Goal: Transaction & Acquisition: Subscribe to service/newsletter

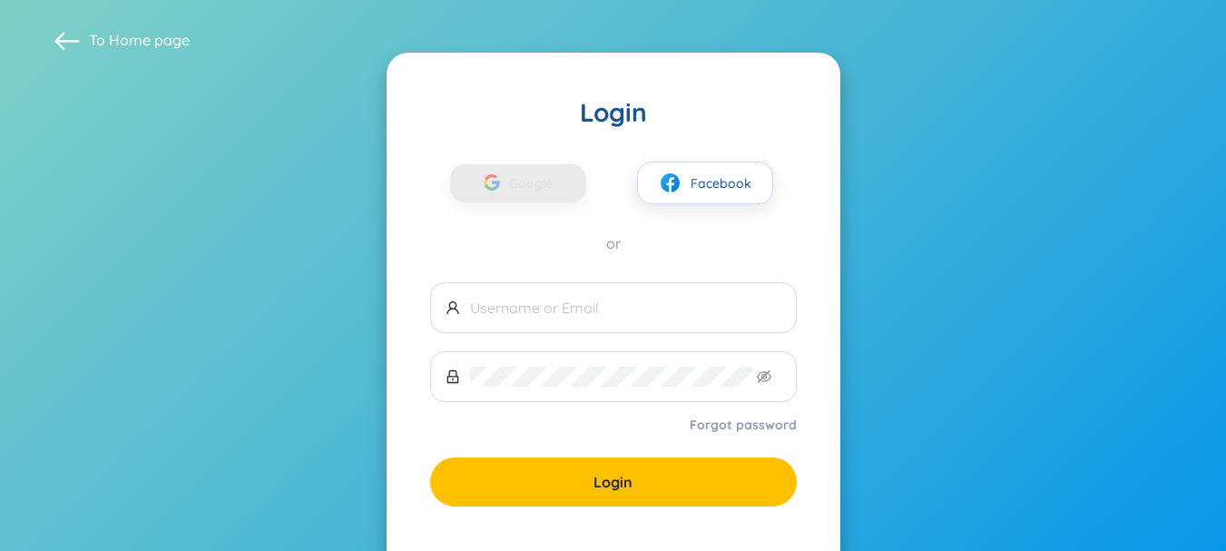
click at [528, 178] on span "Google" at bounding box center [535, 183] width 53 height 38
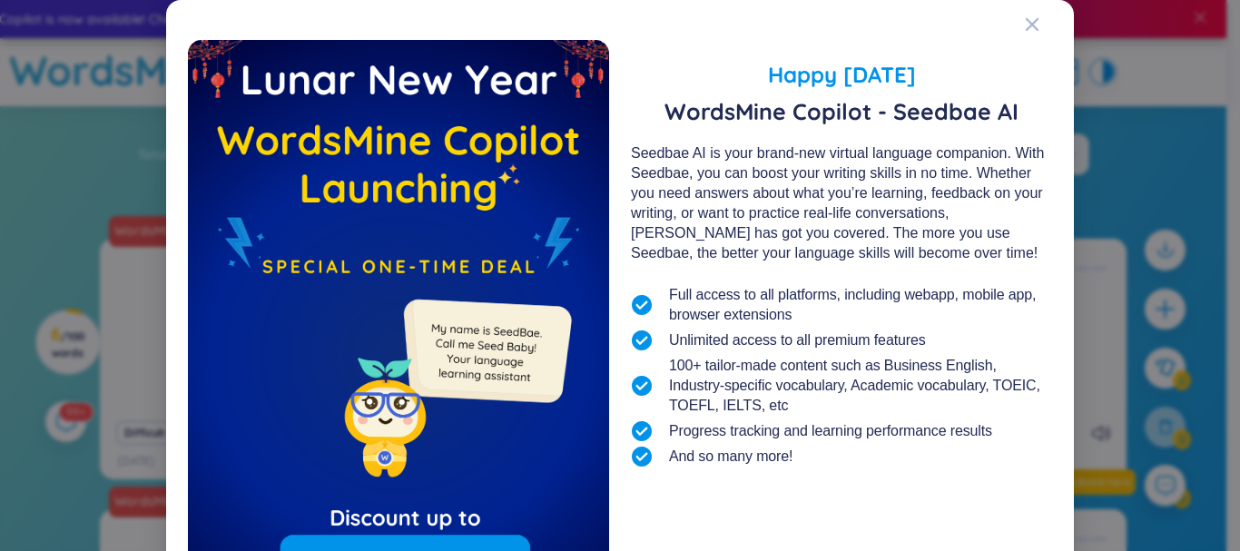
scroll to position [177, 0]
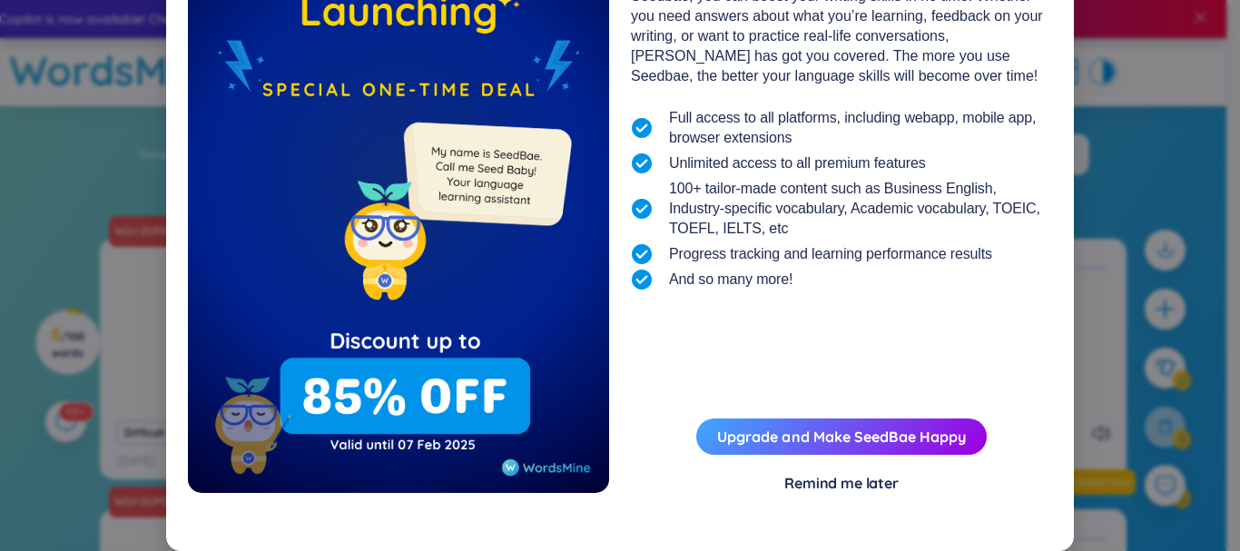
click at [842, 478] on div "Remind me later" at bounding box center [841, 483] width 114 height 20
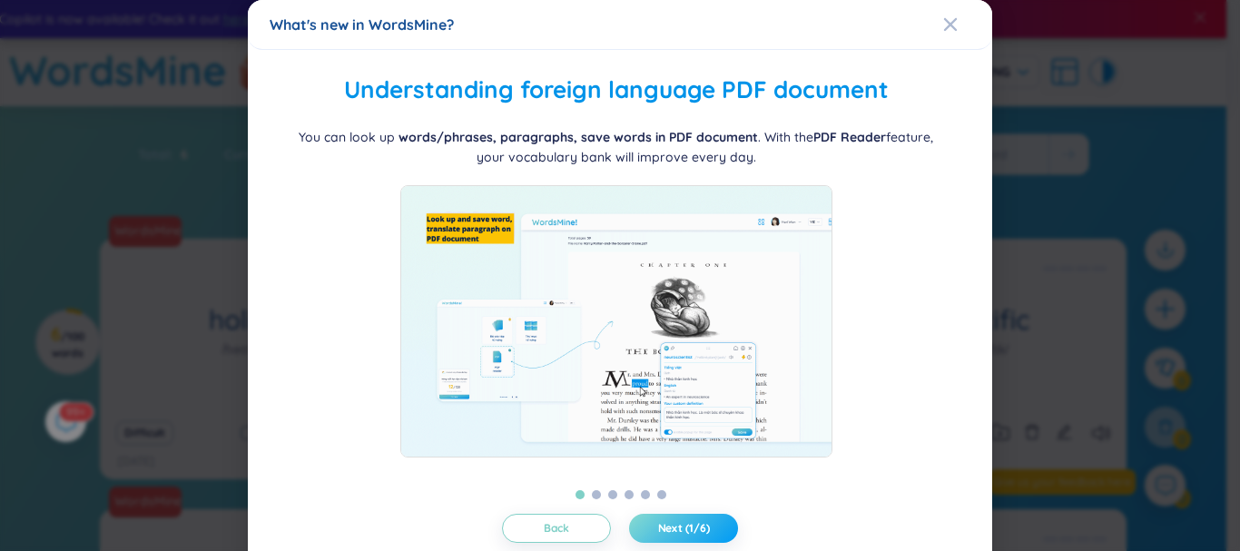
click at [691, 521] on span "Next (1/6)" at bounding box center [684, 528] width 52 height 15
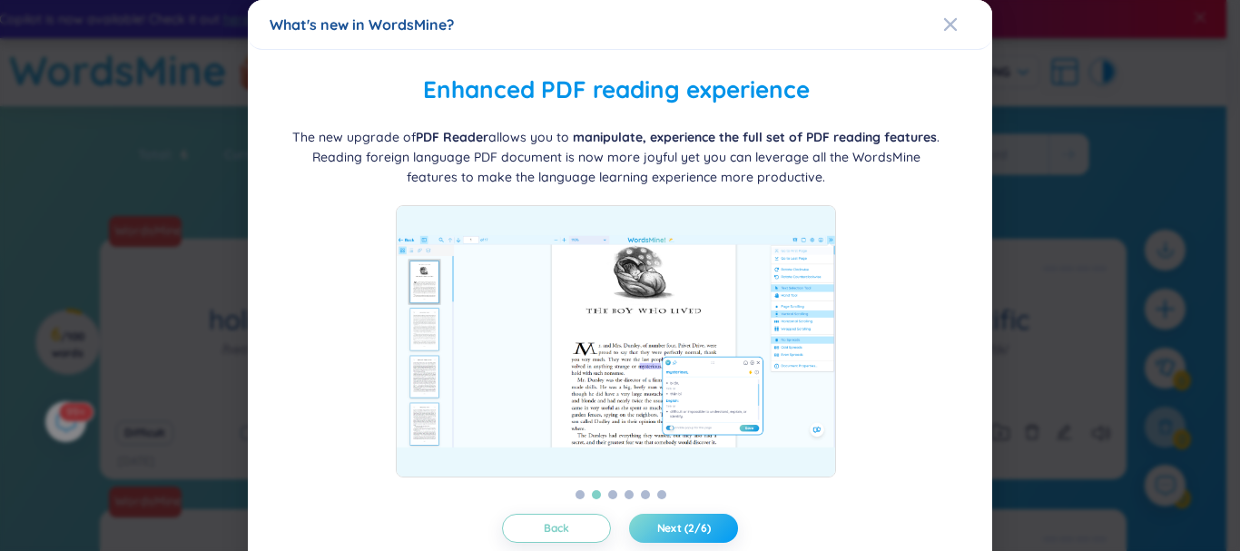
click at [679, 517] on button "Next (2/6)" at bounding box center [683, 528] width 109 height 29
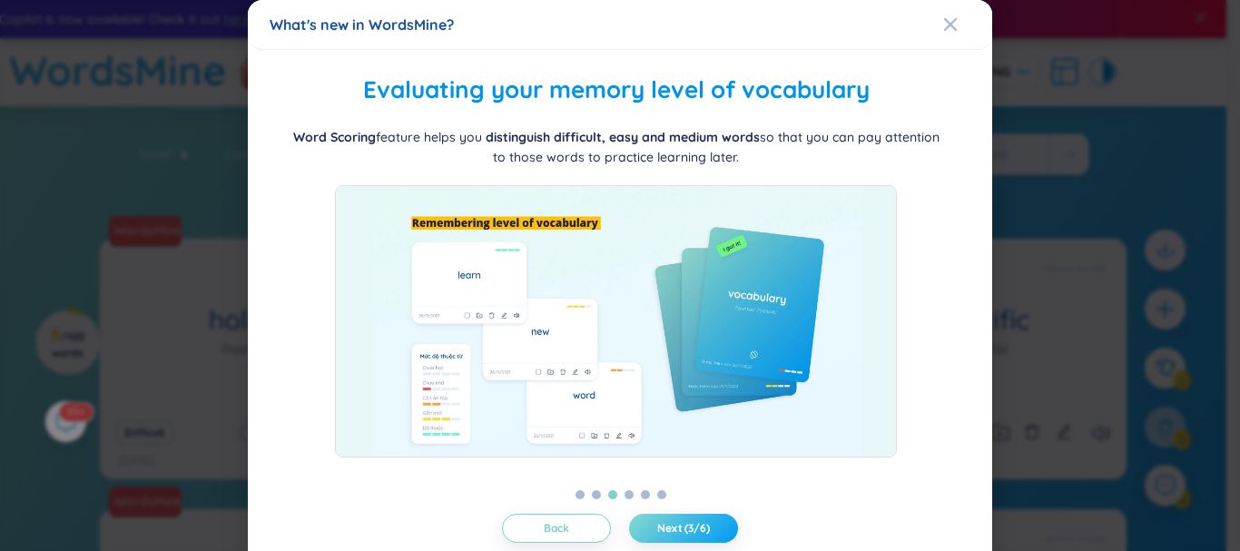
click at [680, 517] on button "Next (3/6)" at bounding box center [683, 528] width 109 height 29
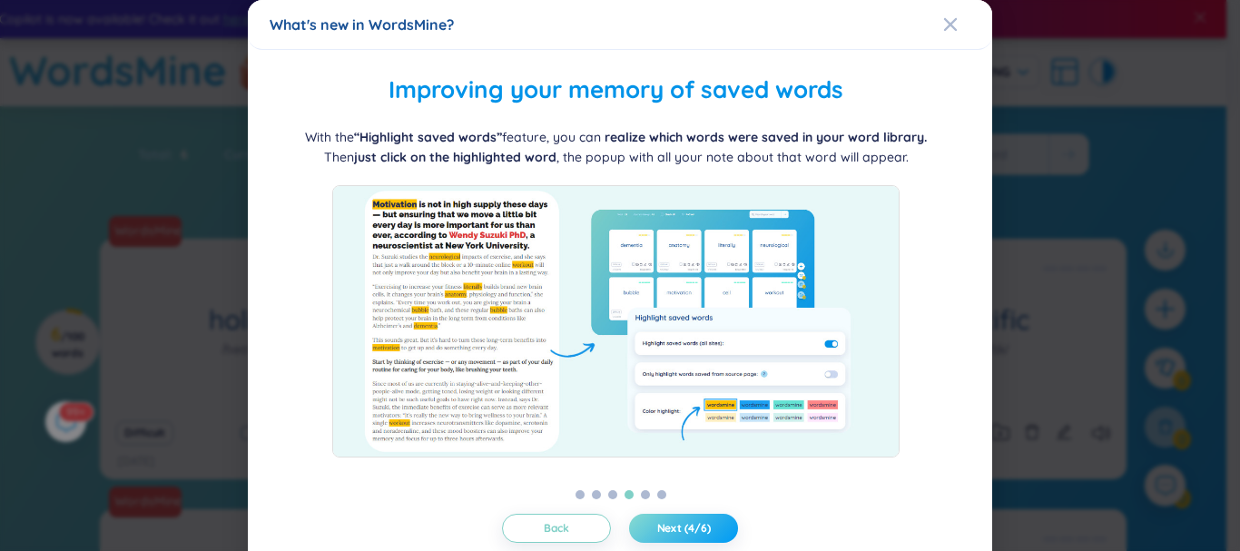
click at [680, 519] on button "Next (4/6)" at bounding box center [683, 528] width 109 height 29
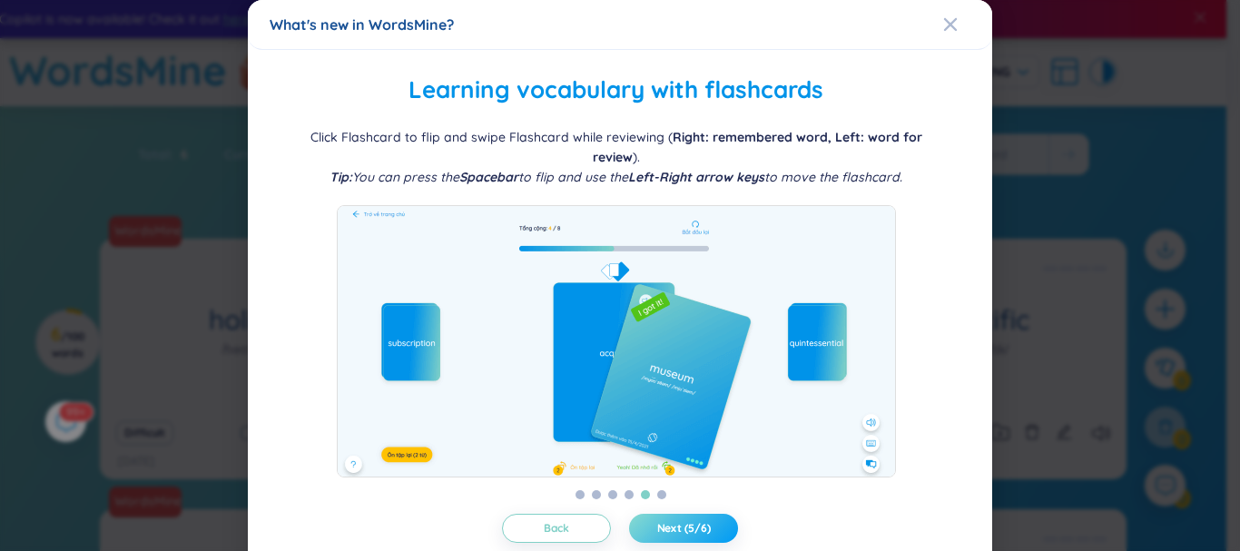
click at [681, 519] on button "Next (5/6)" at bounding box center [683, 528] width 109 height 29
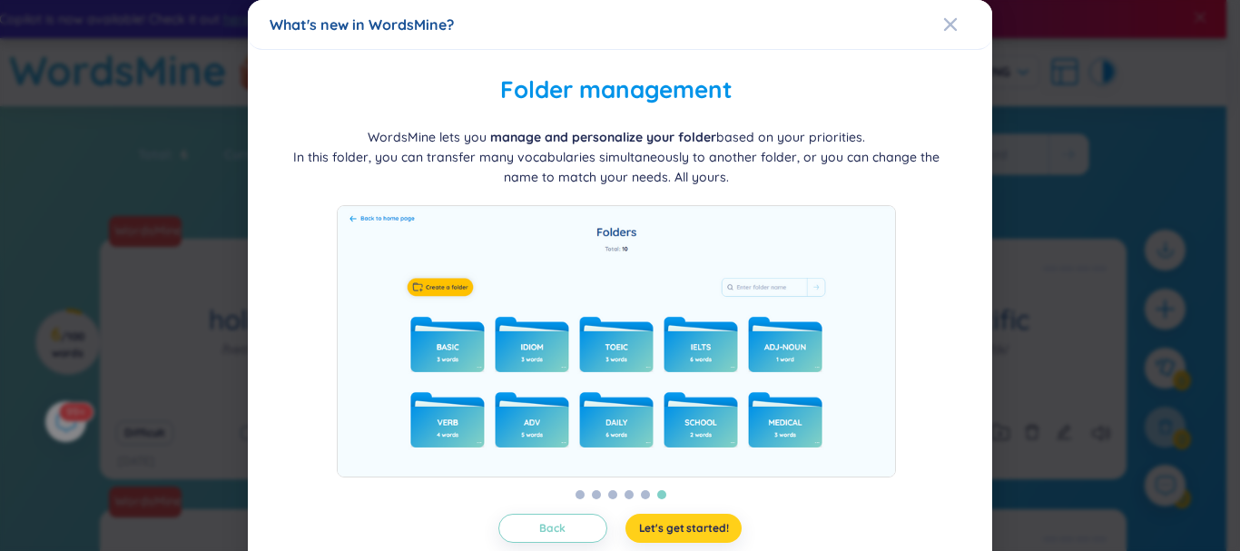
click at [682, 527] on span "Let's get started!" at bounding box center [684, 528] width 90 height 15
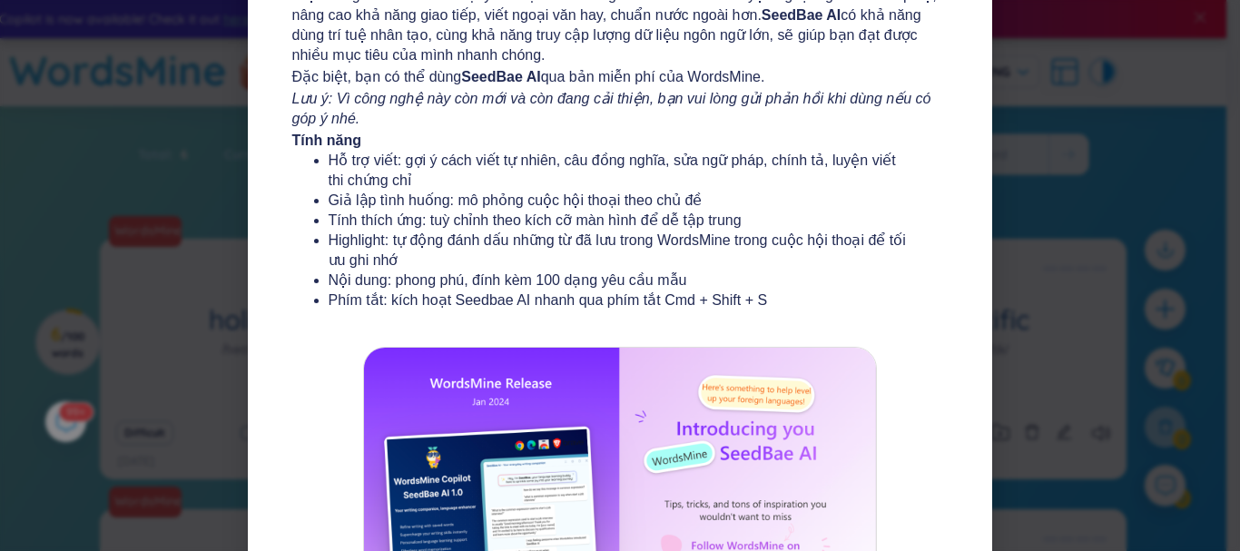
scroll to position [272, 0]
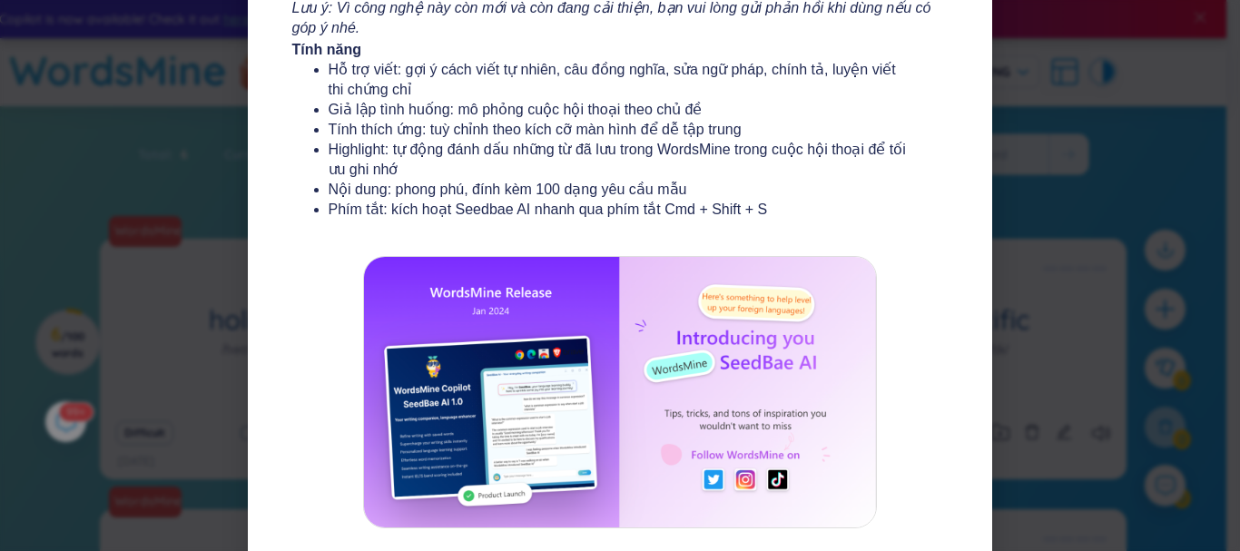
drag, startPoint x: 541, startPoint y: 73, endPoint x: 553, endPoint y: 72, distance: 11.8
click at [549, 73] on li "Hỗ trợ viết: gợi ý cách viết tự nhiên, câu đồng nghĩa, sửa ngữ pháp, chính tả, …" at bounding box center [621, 80] width 584 height 40
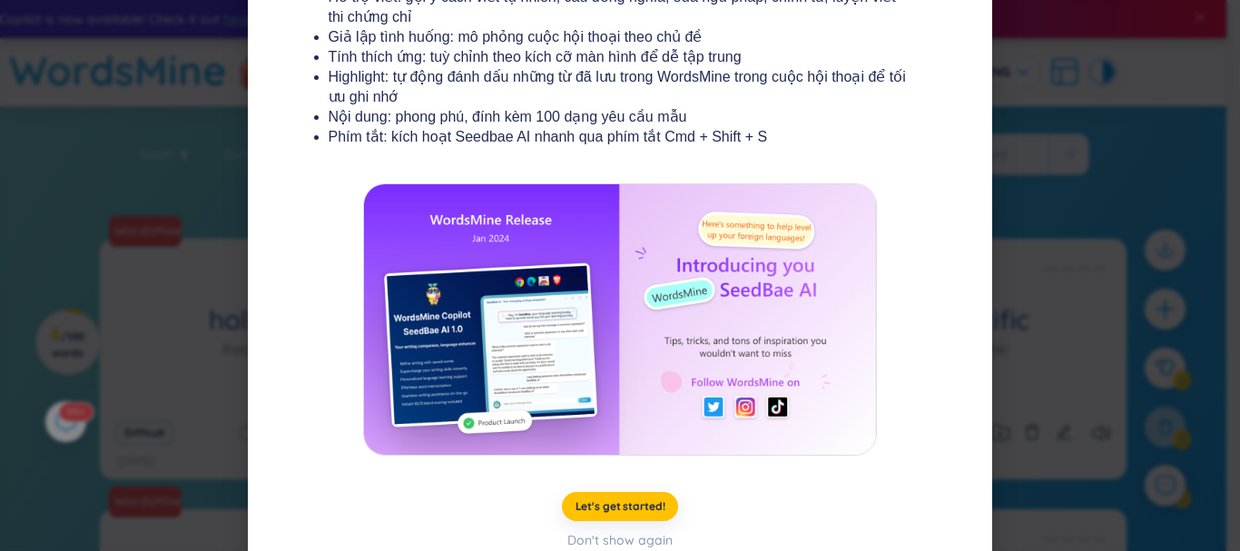
scroll to position [366, 0]
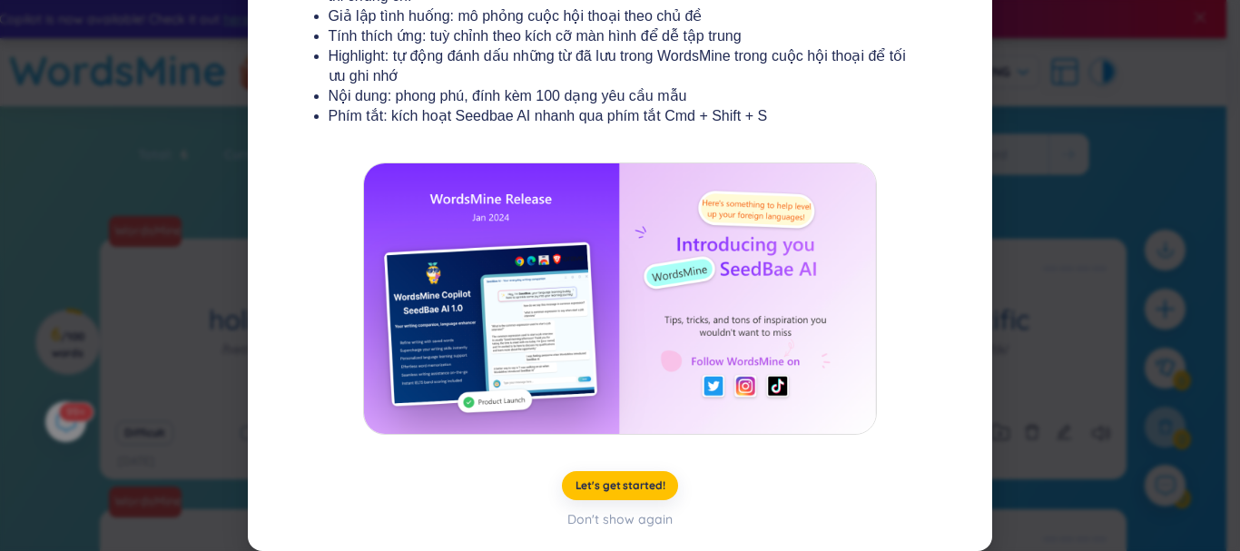
drag, startPoint x: 596, startPoint y: 518, endPoint x: 588, endPoint y: 307, distance: 211.7
click at [598, 517] on div "Don't show again" at bounding box center [619, 519] width 105 height 20
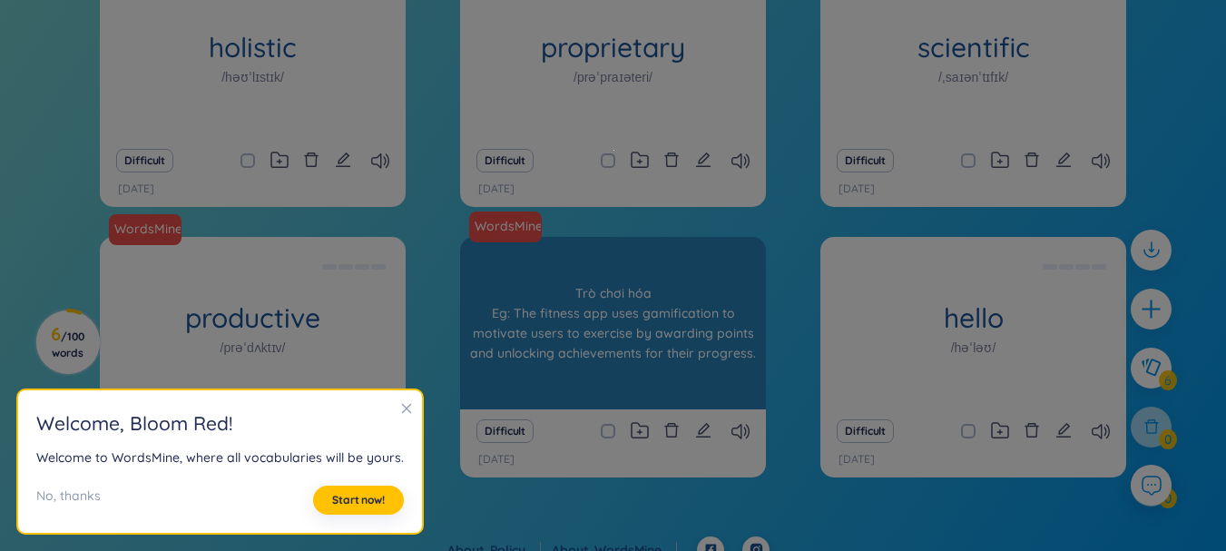
scroll to position [294, 0]
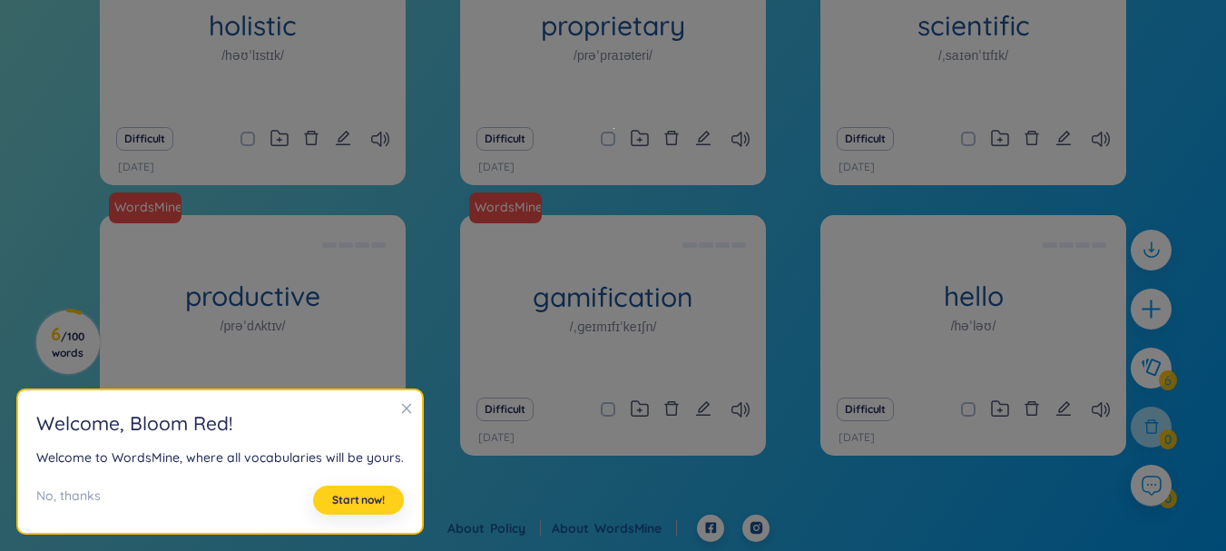
click at [360, 502] on span "Start now!" at bounding box center [358, 500] width 53 height 15
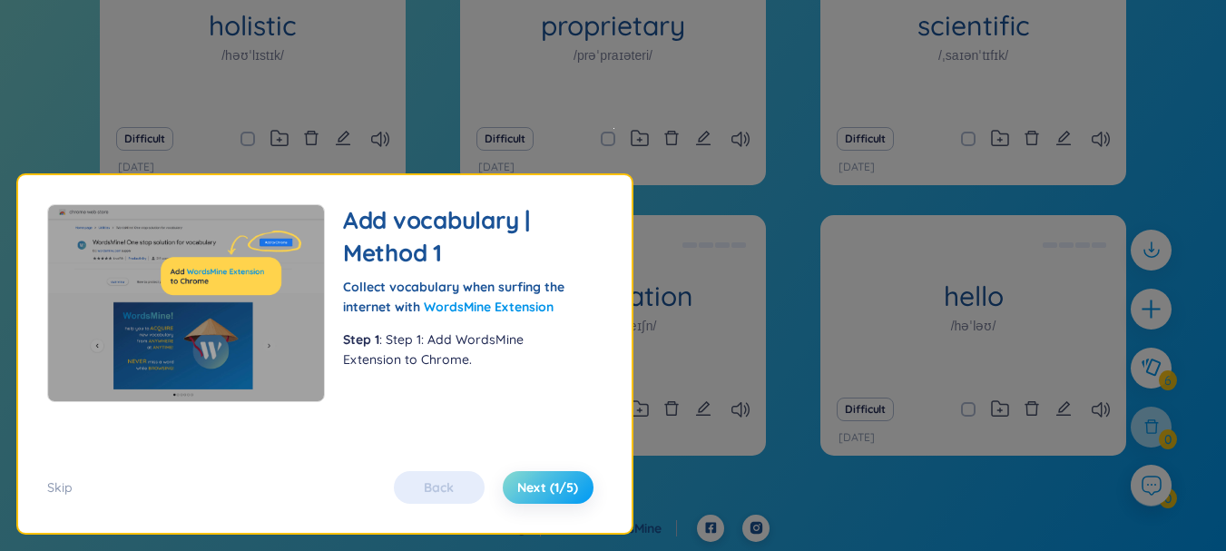
click at [566, 494] on span "Next (1/5)" at bounding box center [547, 487] width 61 height 18
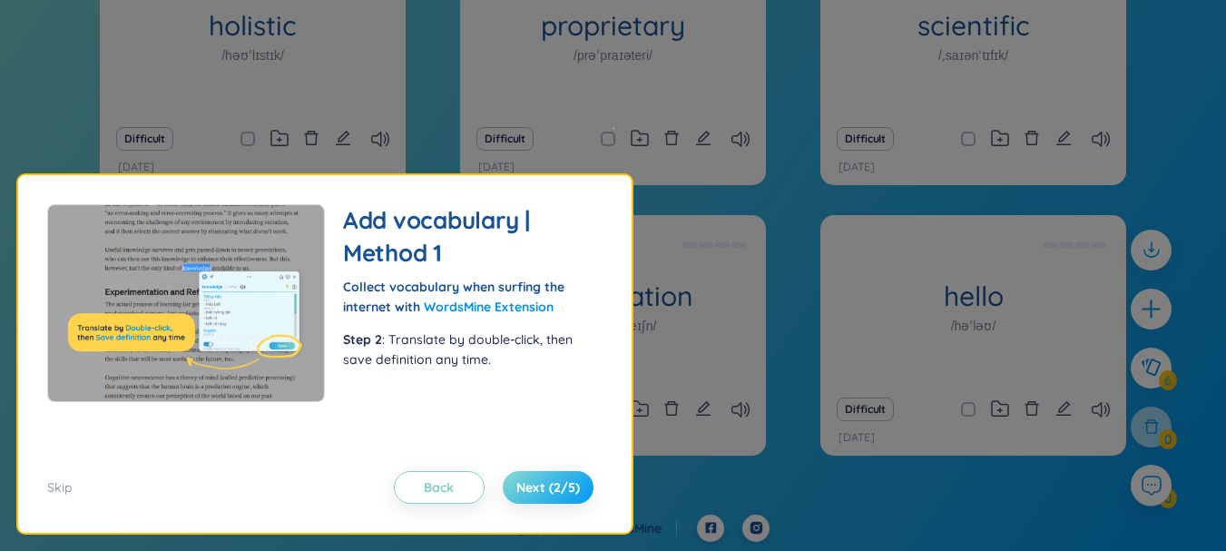
click at [568, 475] on button "Next (2/5)" at bounding box center [548, 487] width 91 height 33
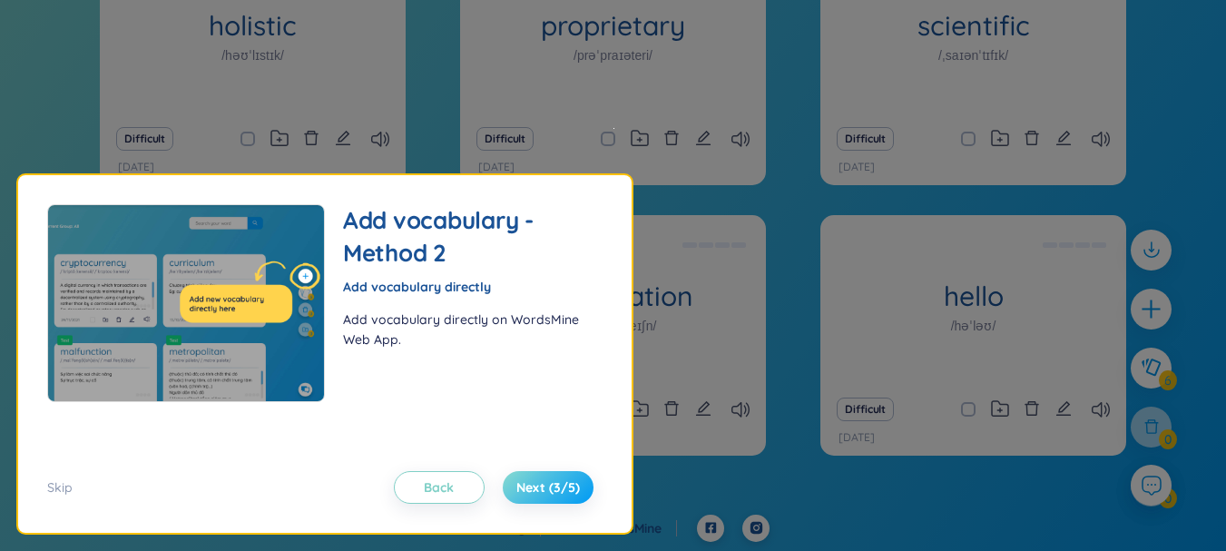
click at [568, 475] on button "Next (3/5)" at bounding box center [548, 487] width 91 height 33
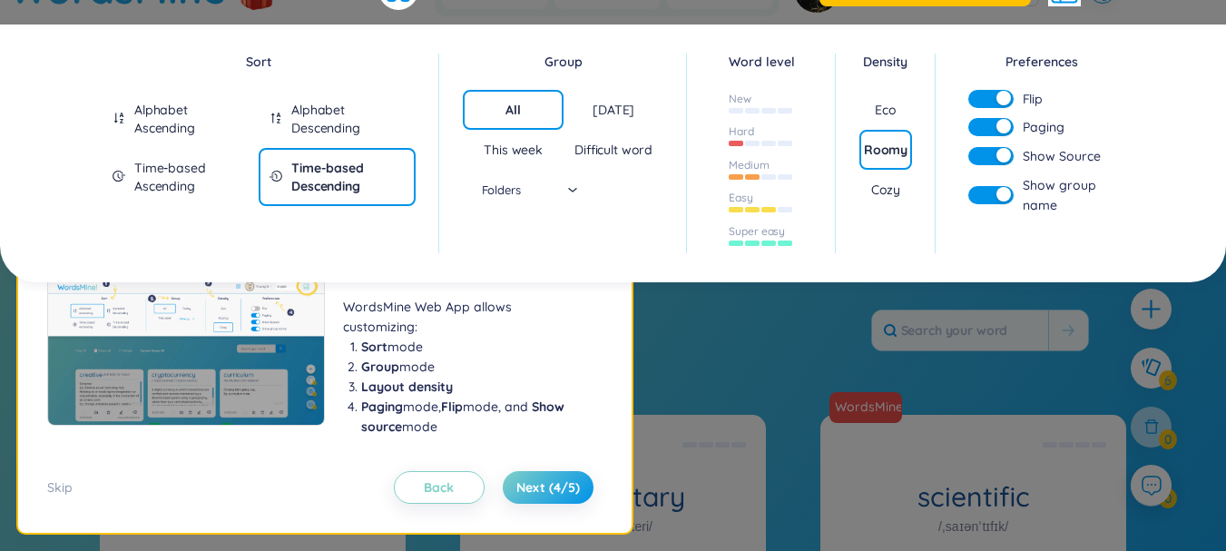
scroll to position [0, 0]
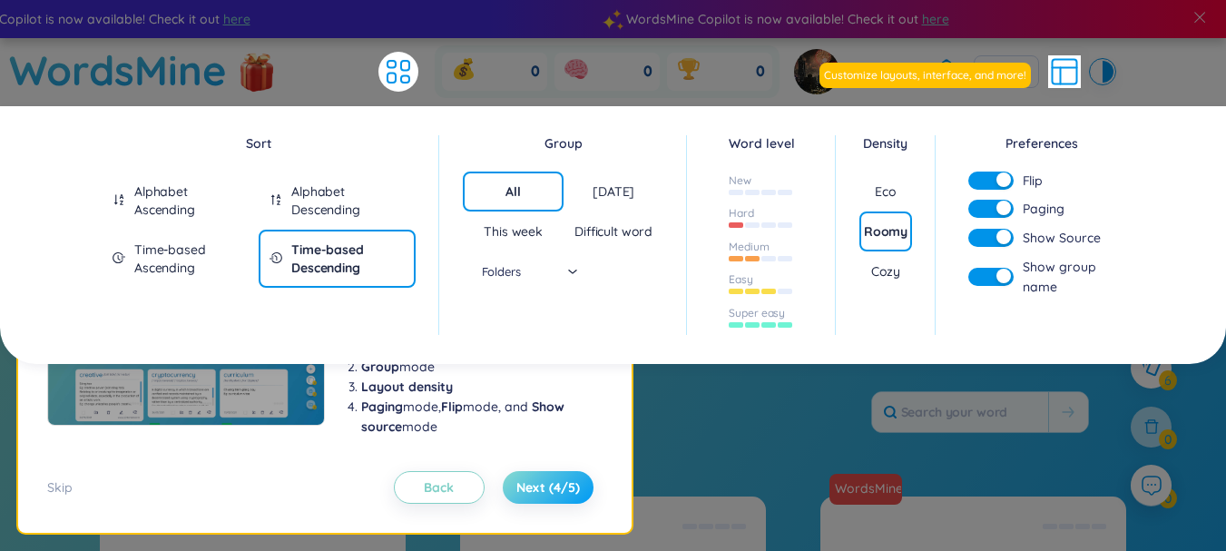
click at [559, 479] on span "Next (4/5)" at bounding box center [549, 487] width 64 height 18
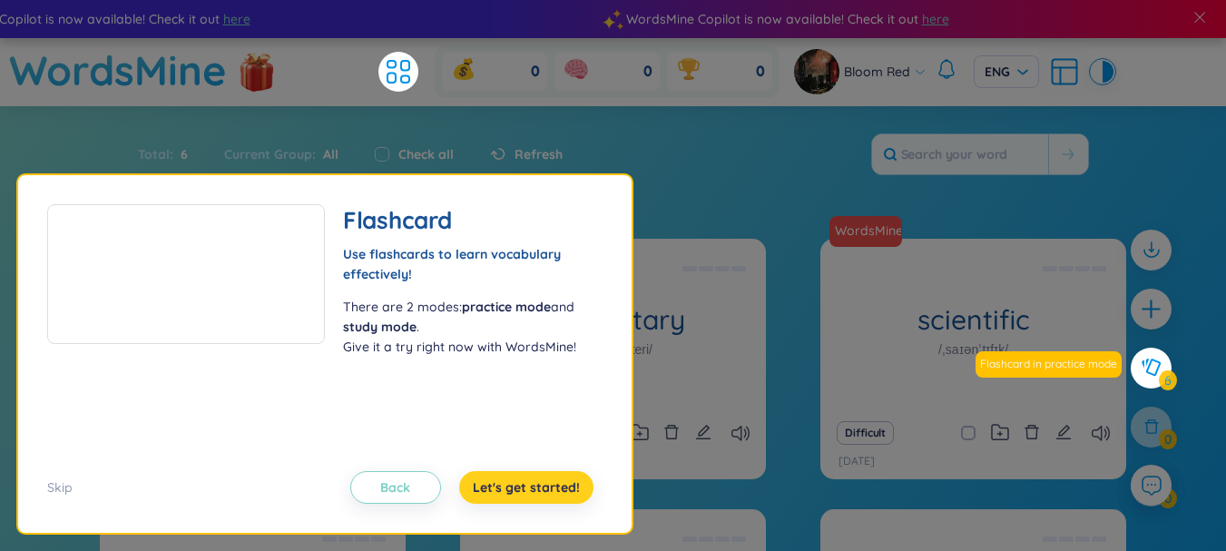
click at [520, 490] on span "Let's get started!" at bounding box center [526, 487] width 107 height 18
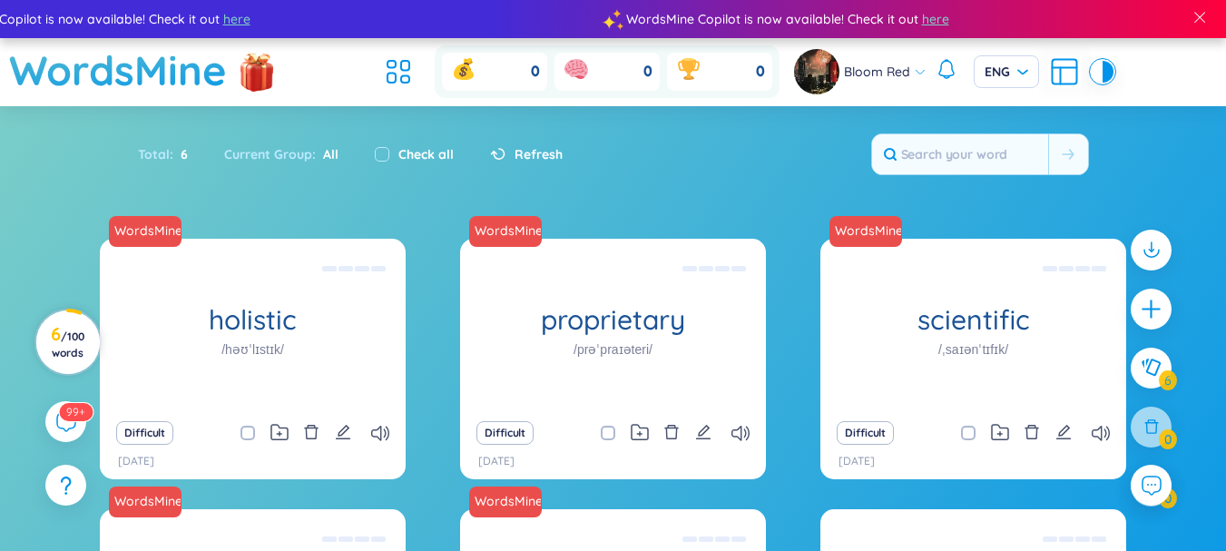
click at [43, 344] on circle at bounding box center [68, 342] width 64 height 64
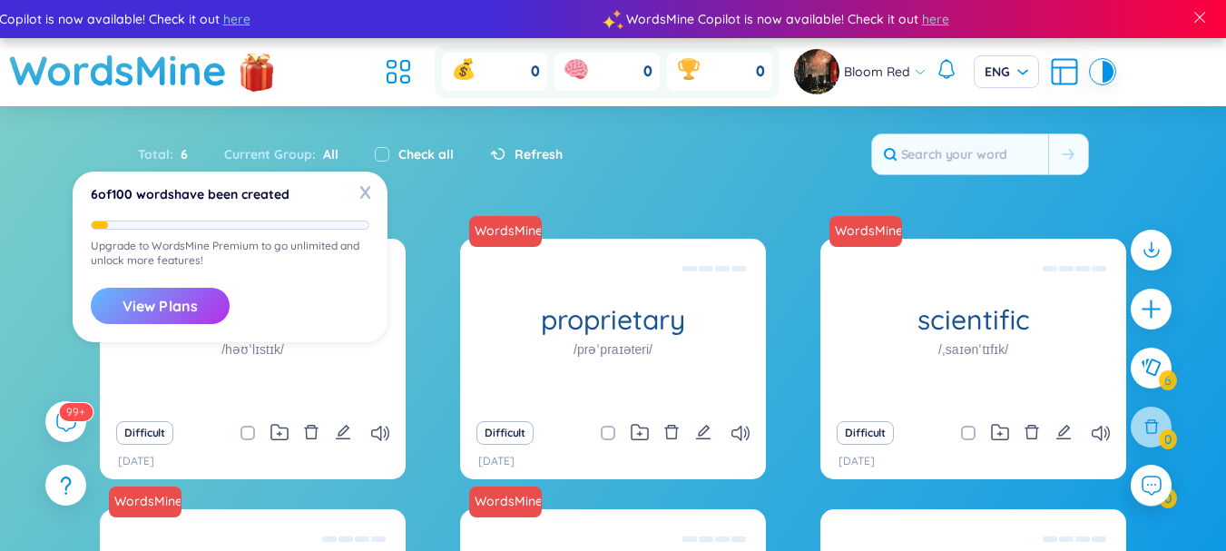
click at [153, 301] on button "View Plans" at bounding box center [160, 306] width 139 height 36
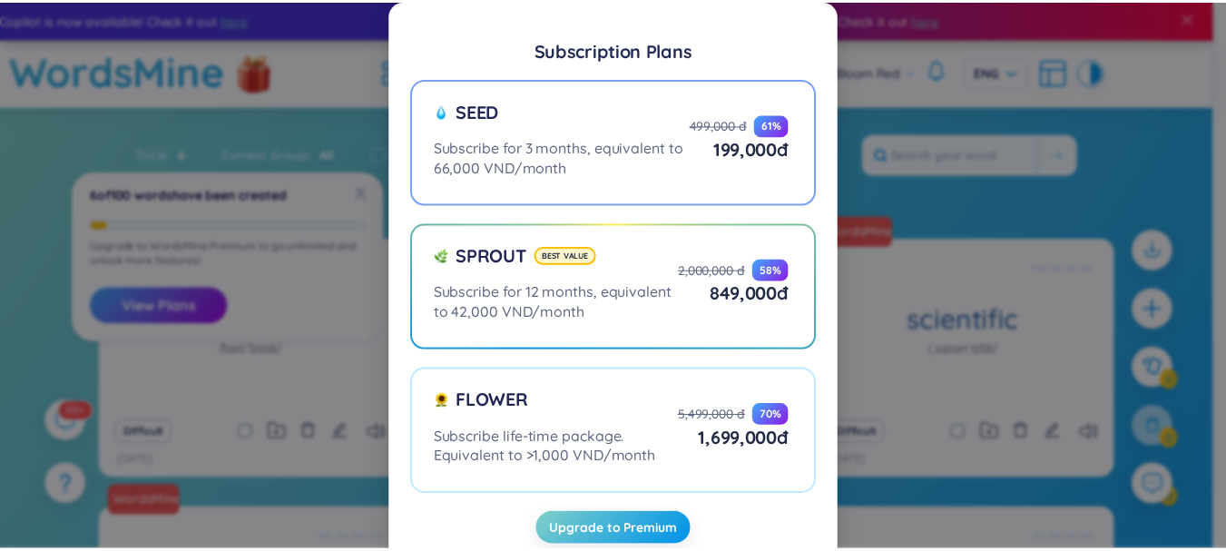
scroll to position [44, 0]
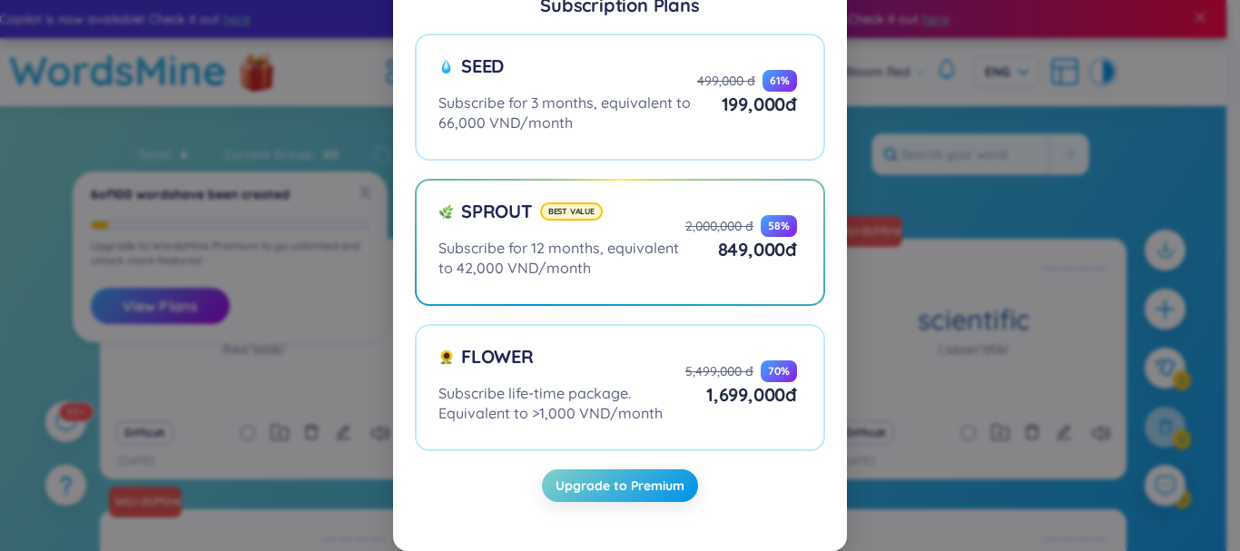
click at [971, 103] on div "Subscription Plans Seed Subscribe for 3 months, equivalent to 66,000 VND/month …" at bounding box center [620, 275] width 1240 height 551
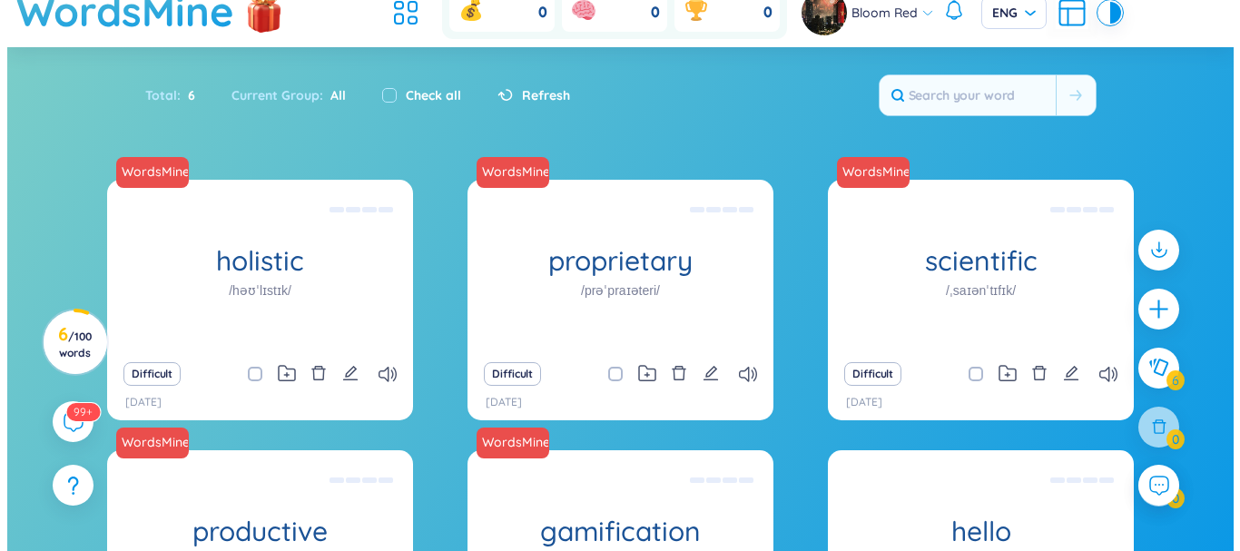
scroll to position [91, 0]
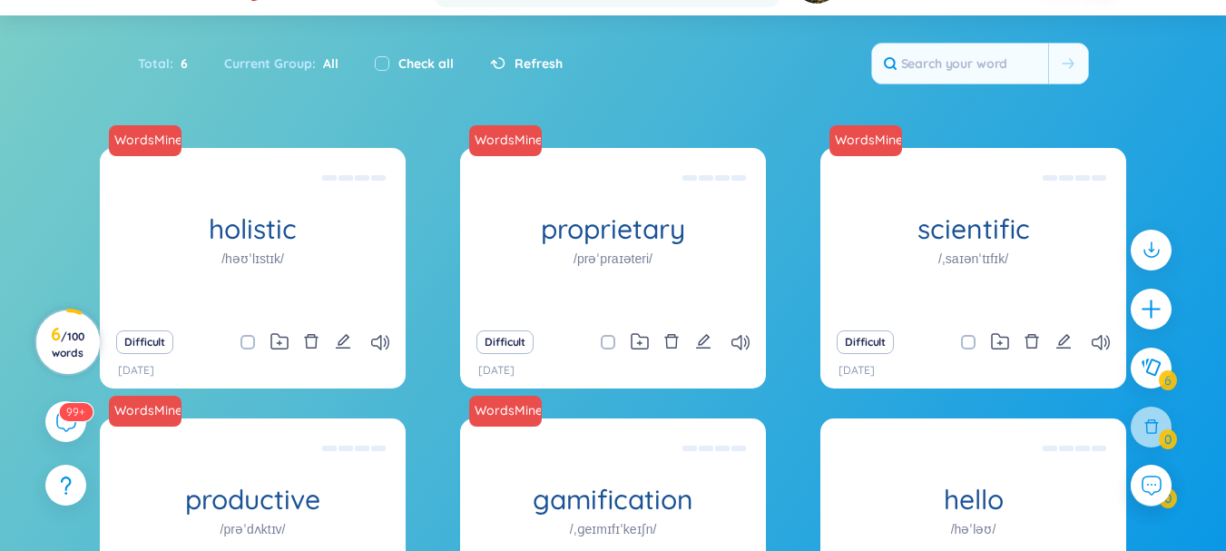
click at [65, 336] on span "/ 100 words" at bounding box center [68, 345] width 33 height 30
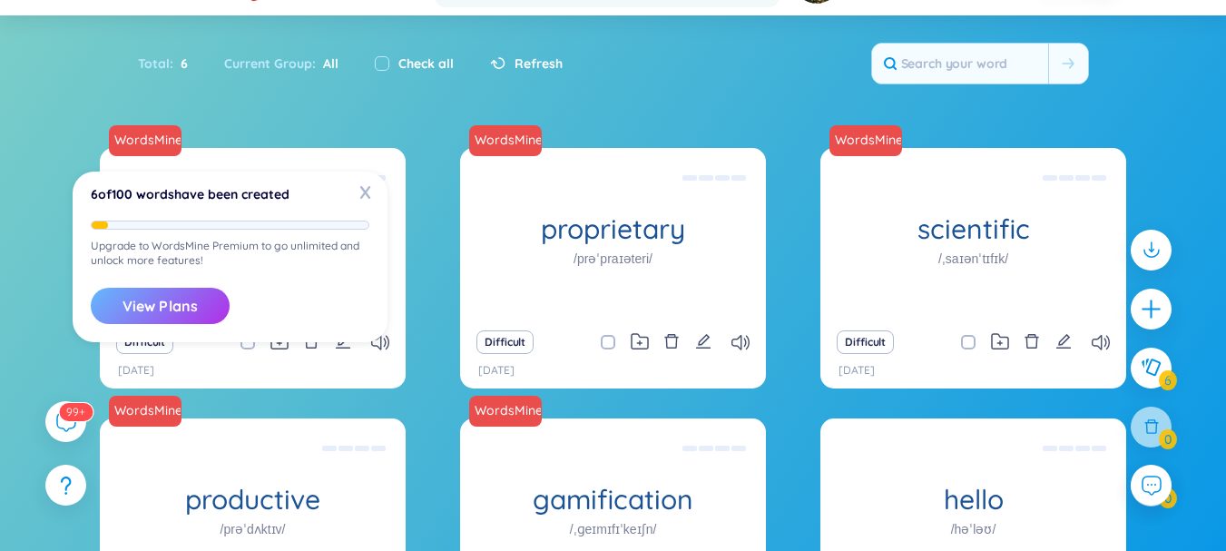
click at [162, 310] on button "View Plans" at bounding box center [160, 306] width 139 height 36
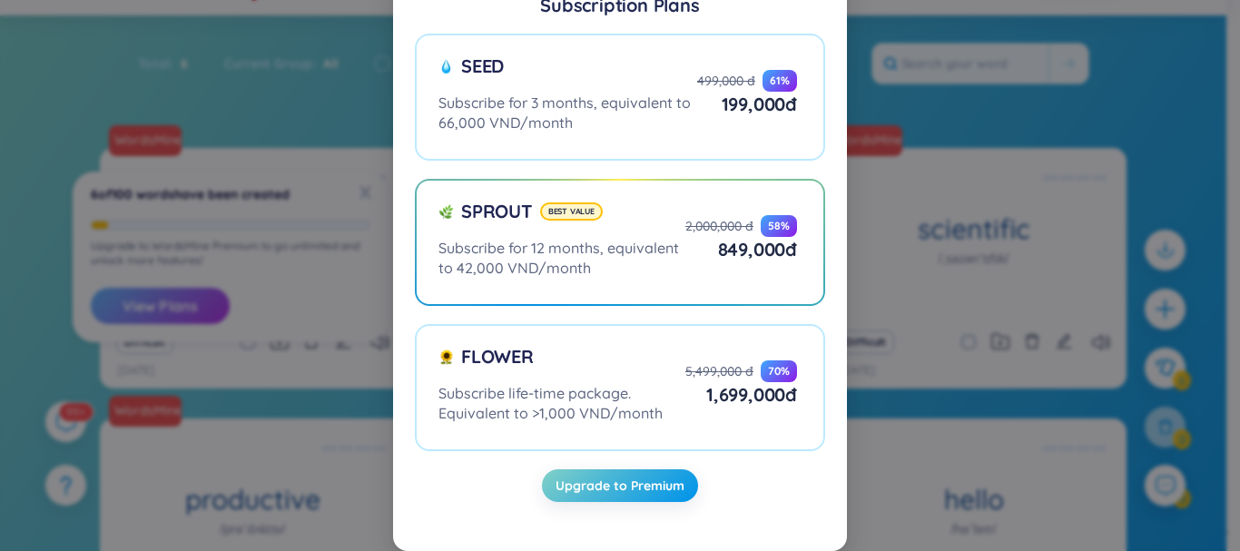
scroll to position [0, 0]
